Goal: Find specific page/section: Find specific page/section

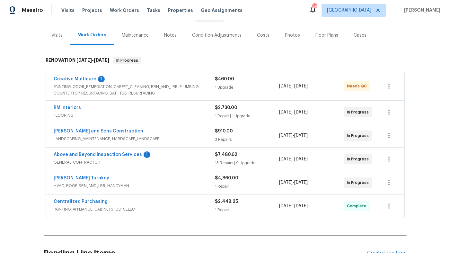
scroll to position [72, 0]
click at [198, 112] on div "RM Interiors" at bounding box center [134, 108] width 161 height 8
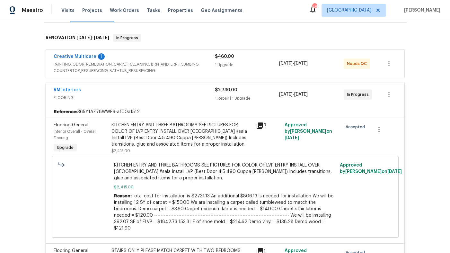
scroll to position [100, 0]
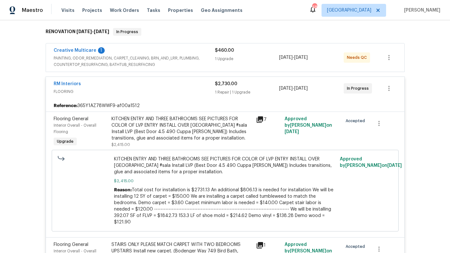
click at [261, 121] on icon at bounding box center [260, 120] width 8 height 8
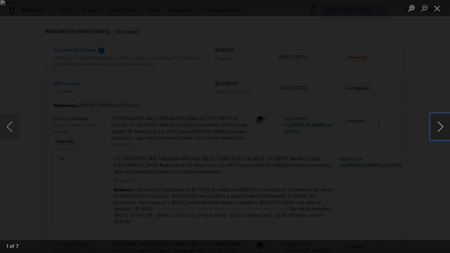
click at [438, 126] on button "Next image" at bounding box center [440, 127] width 19 height 26
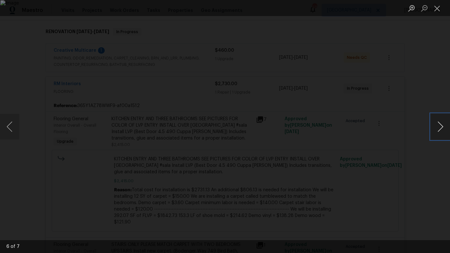
click at [438, 126] on button "Next image" at bounding box center [440, 127] width 19 height 26
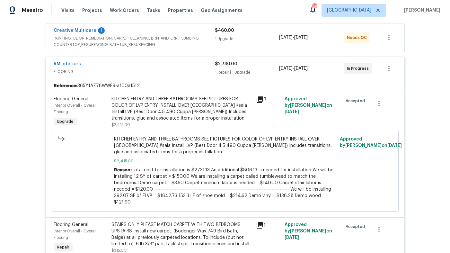
scroll to position [120, 0]
click at [263, 101] on icon at bounding box center [260, 100] width 6 height 6
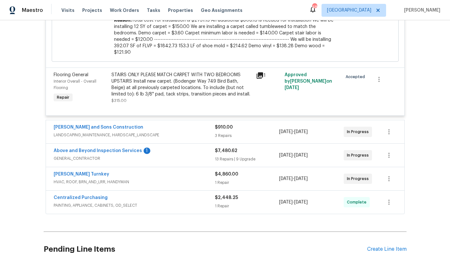
scroll to position [0, 0]
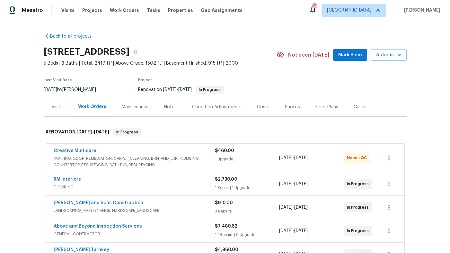
scroll to position [97, 0]
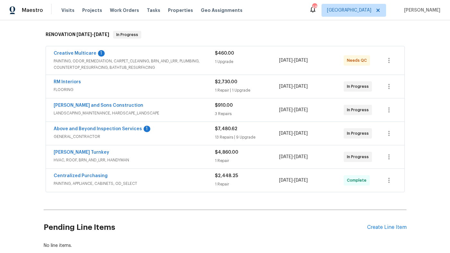
click at [183, 180] on div "Centralized Purchasing" at bounding box center [134, 177] width 161 height 8
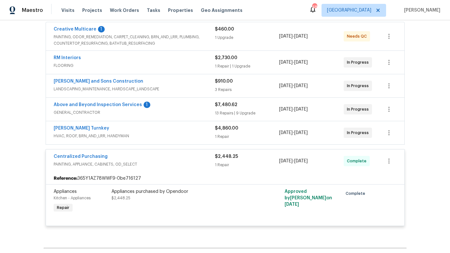
scroll to position [119, 0]
